Goal: Navigation & Orientation: Find specific page/section

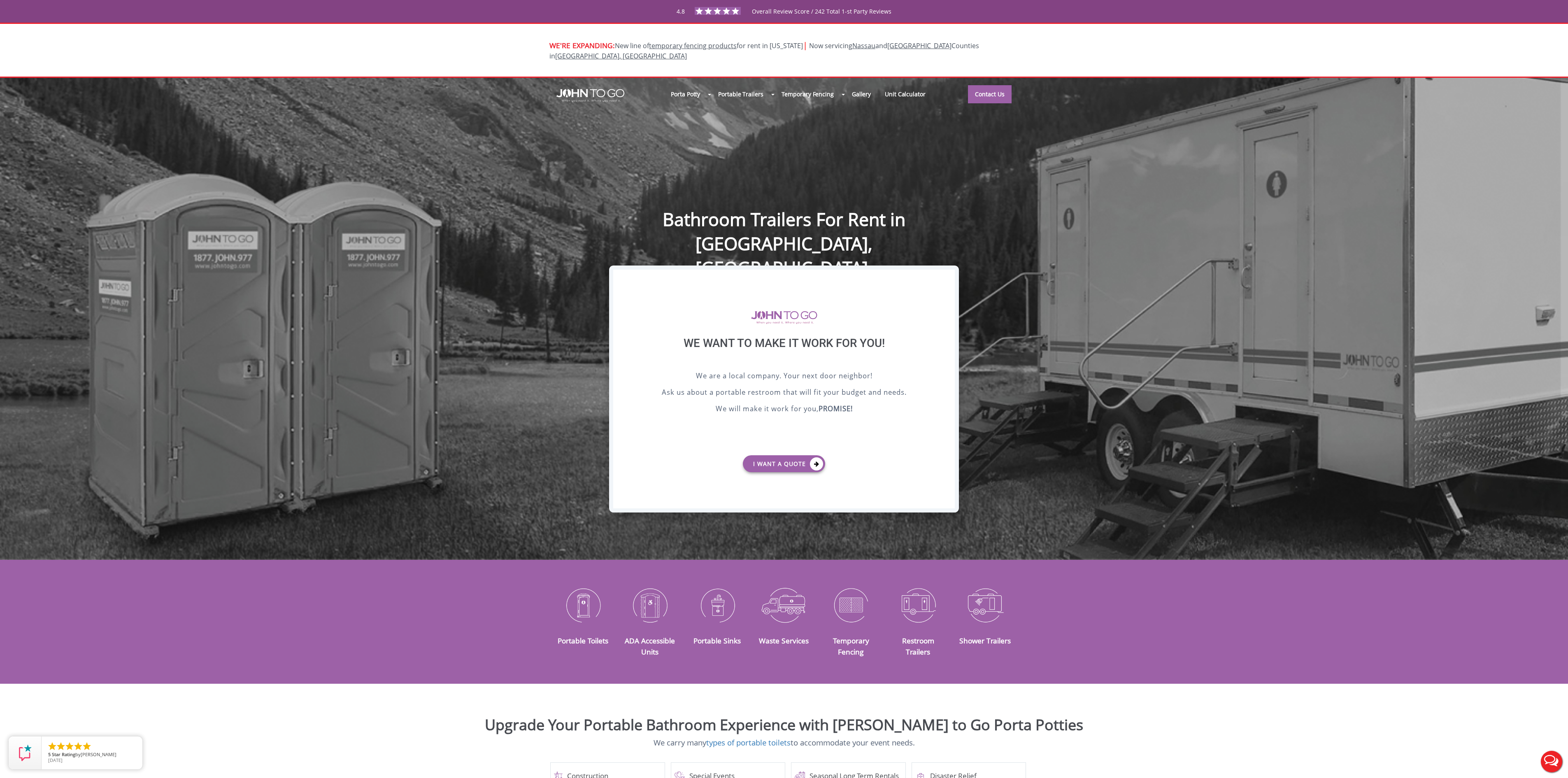
click at [947, 277] on div "X" at bounding box center [948, 276] width 13 height 14
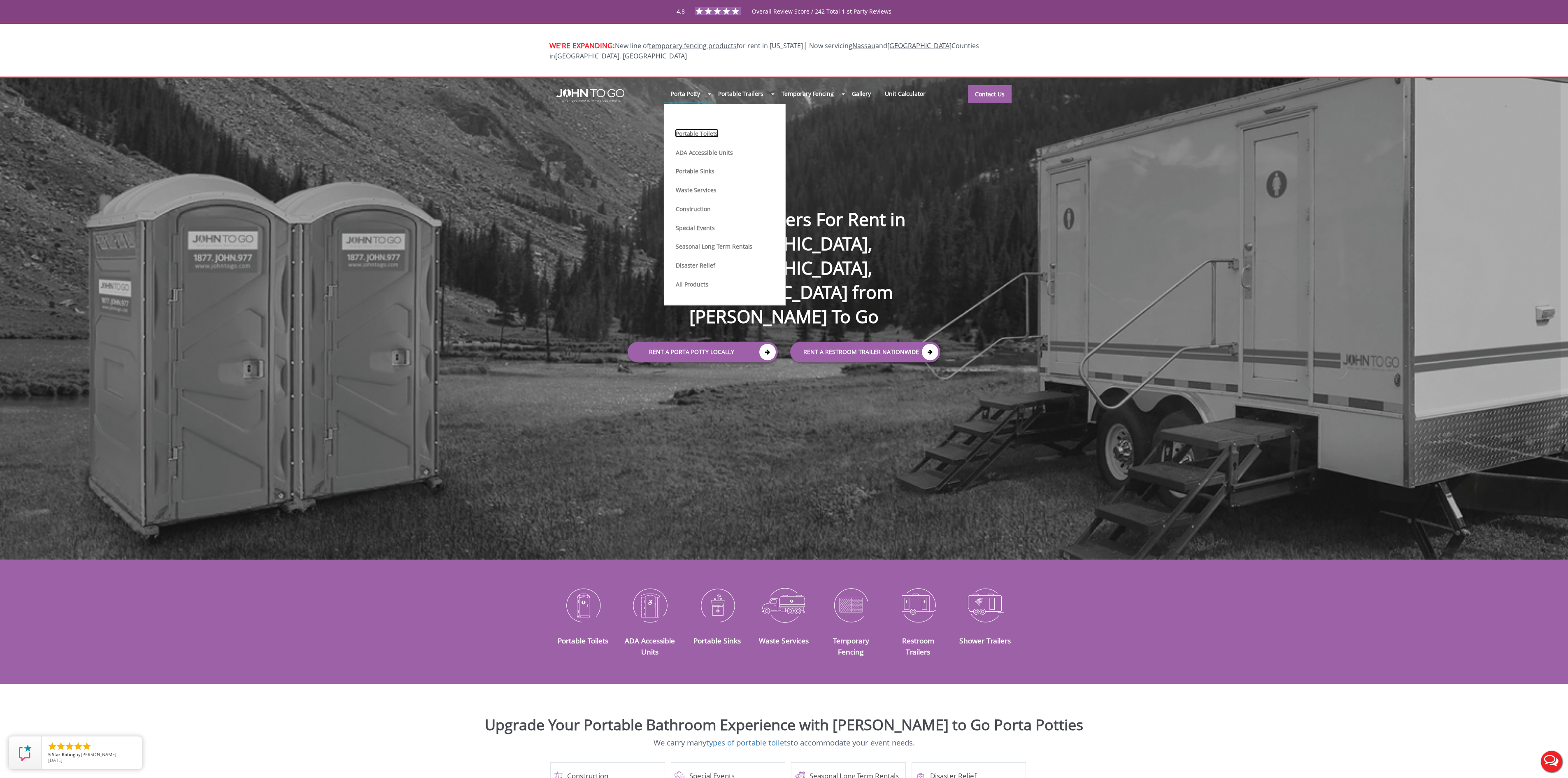
click at [702, 129] on link "Portable Toilets" at bounding box center [696, 132] width 43 height 8
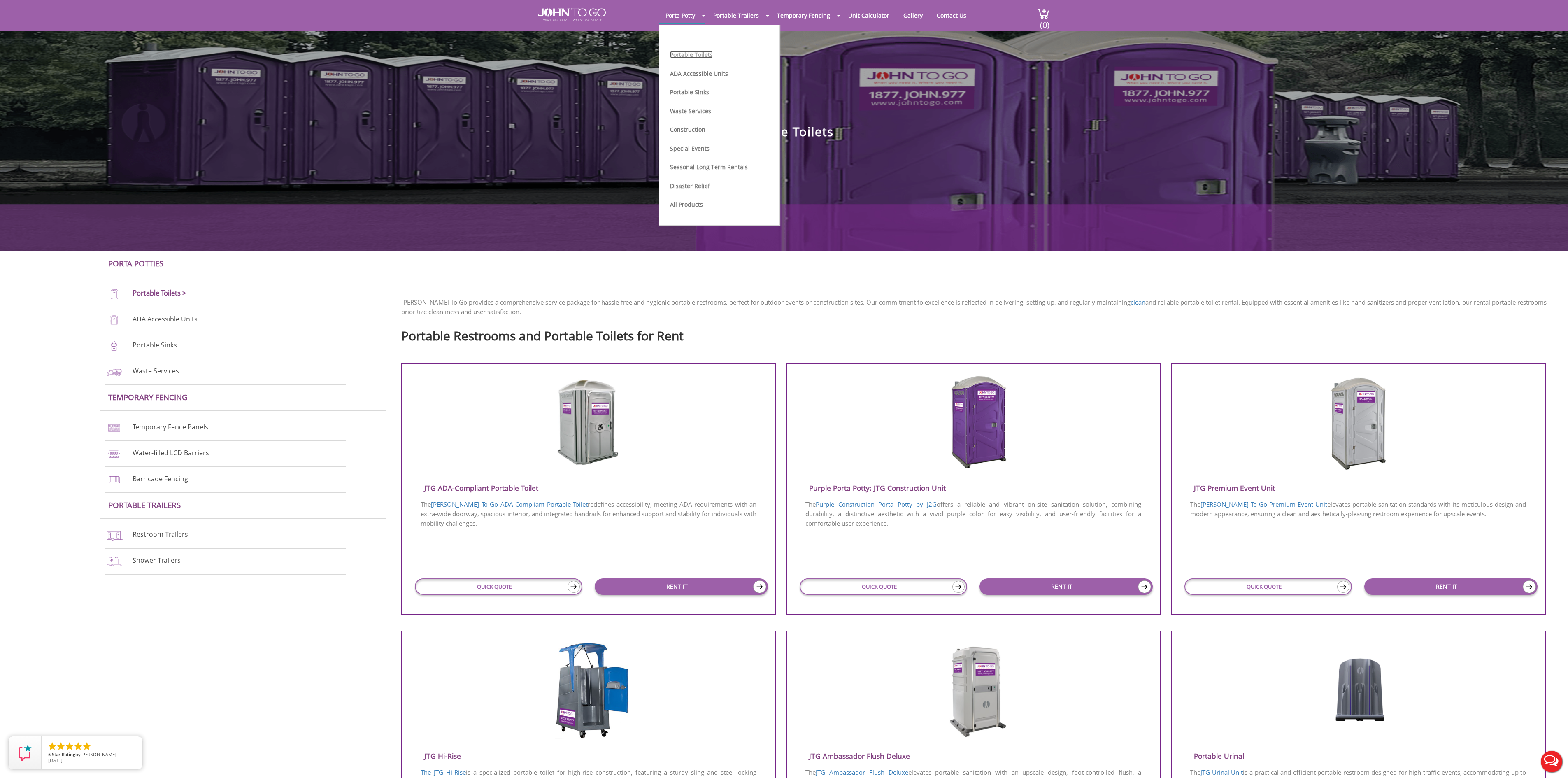
click at [681, 56] on link "Portable Toilets" at bounding box center [692, 54] width 43 height 8
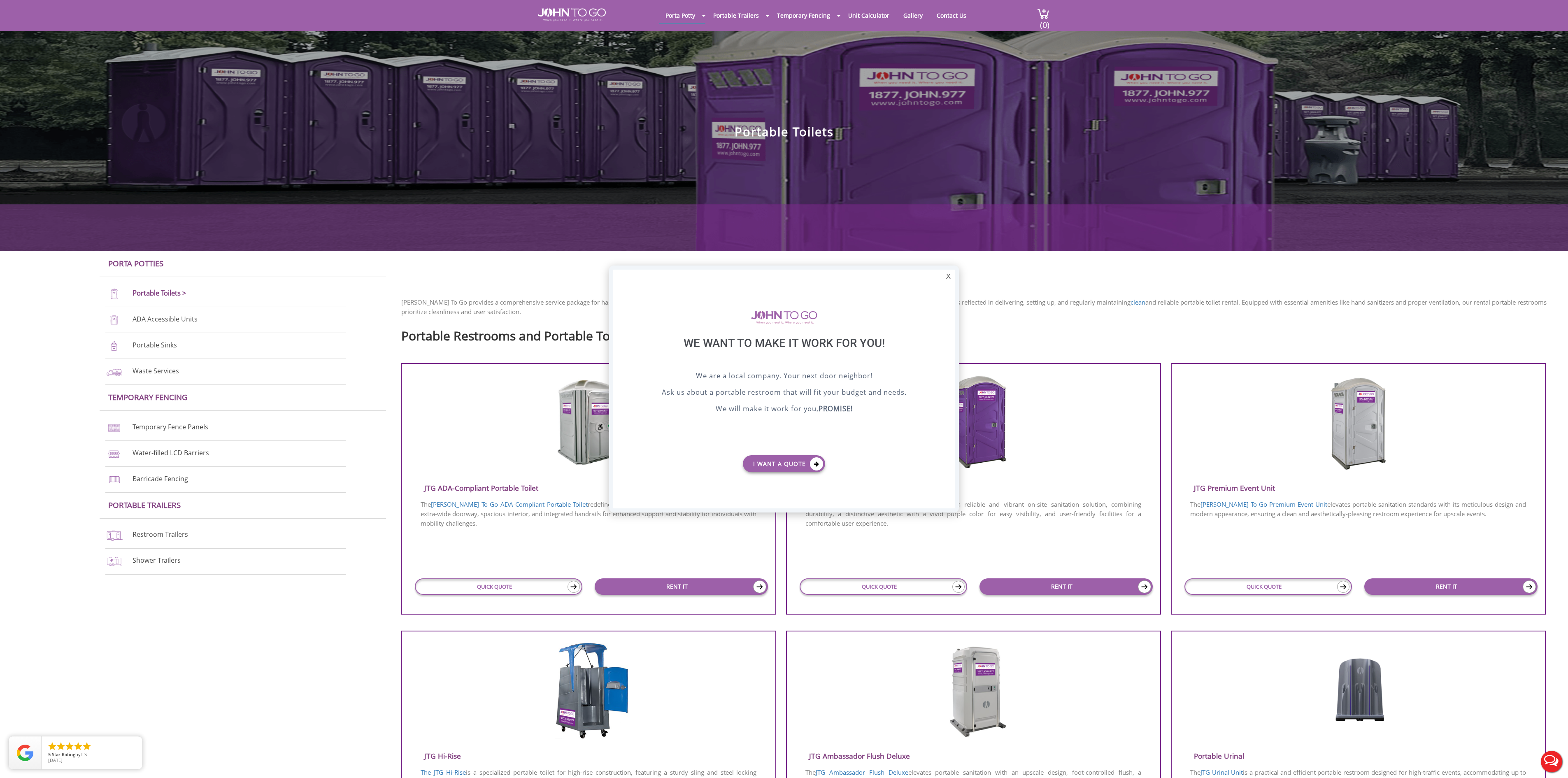
click at [581, 12] on div at bounding box center [784, 389] width 1568 height 778
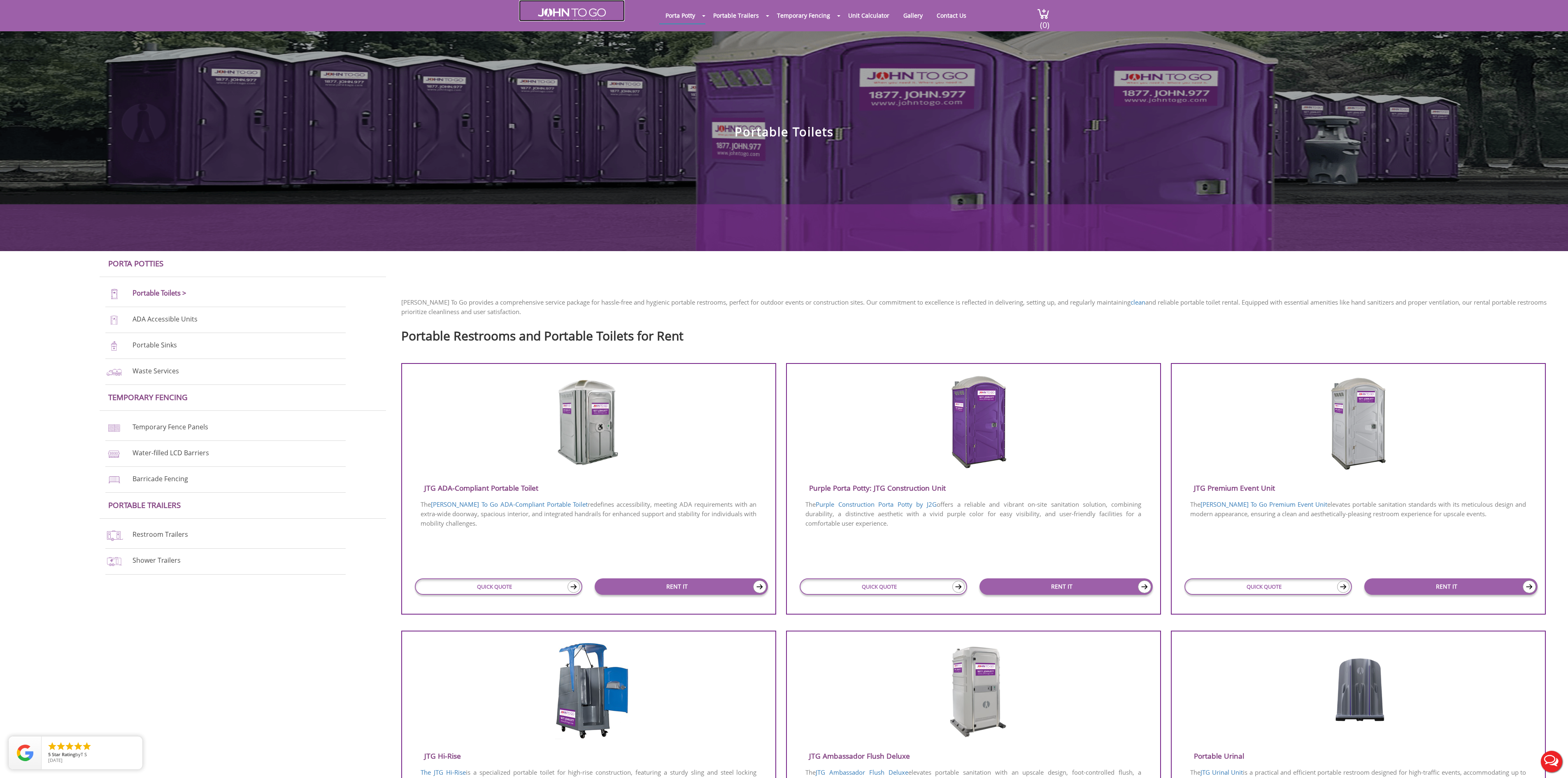
click at [585, 15] on img at bounding box center [572, 15] width 68 height 13
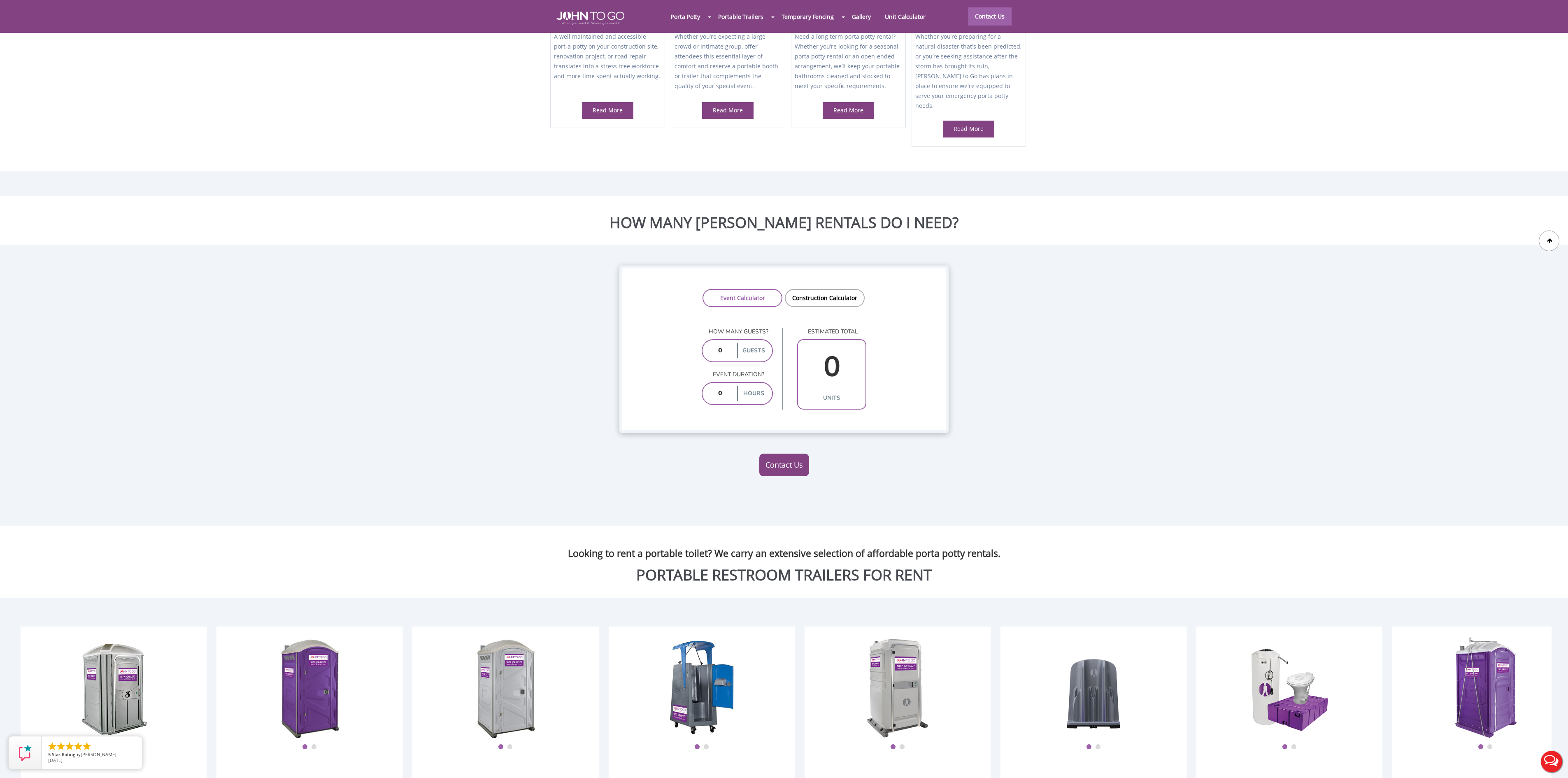
scroll to position [823, 0]
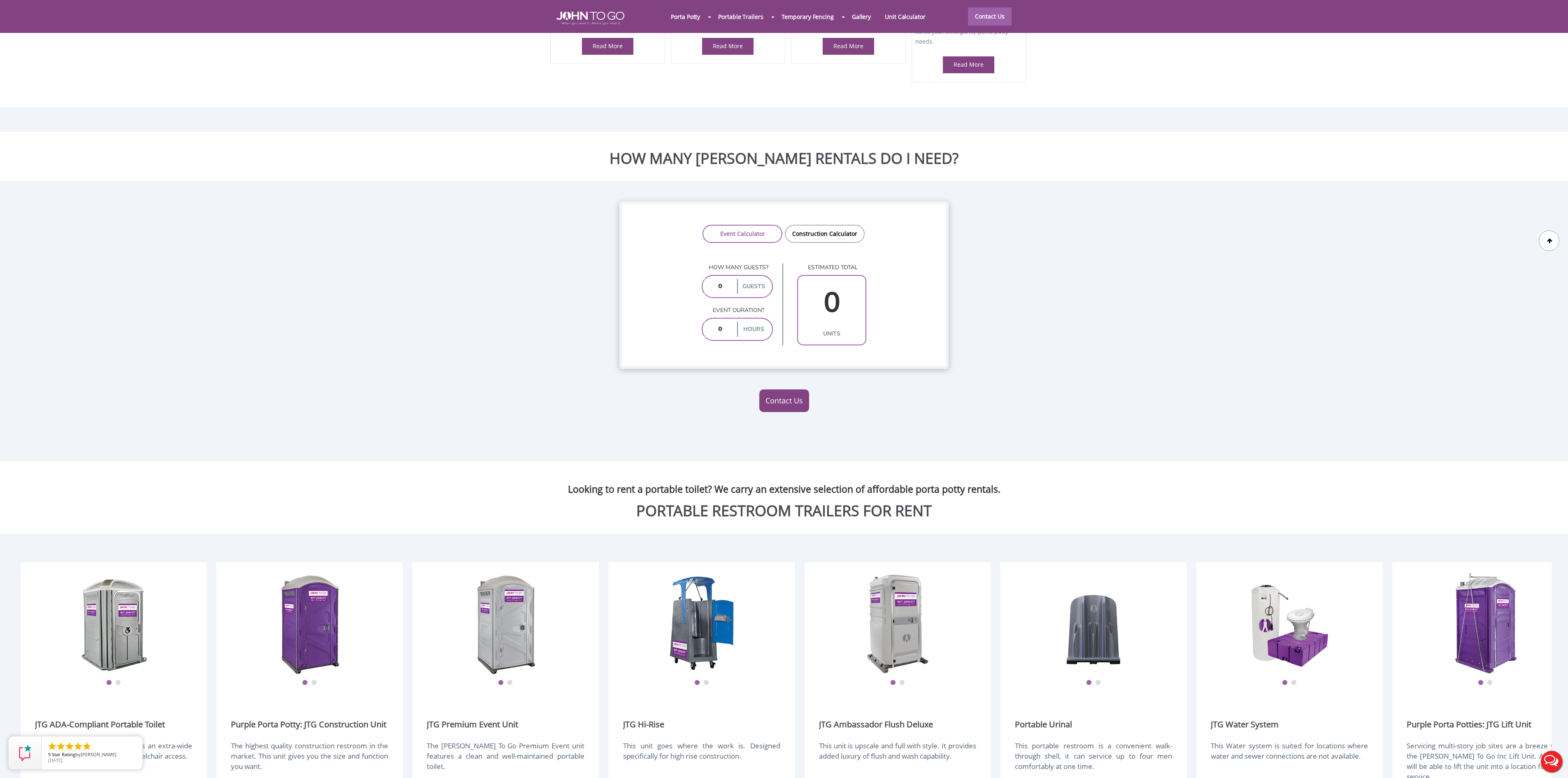
click at [1285, 601] on img at bounding box center [1290, 624] width 79 height 103
